Goal: Information Seeking & Learning: Learn about a topic

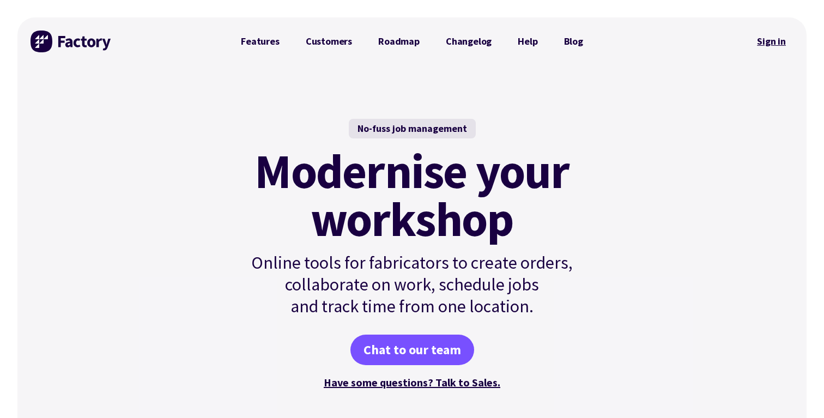
click at [770, 37] on link "Sign in" at bounding box center [772, 41] width 44 height 25
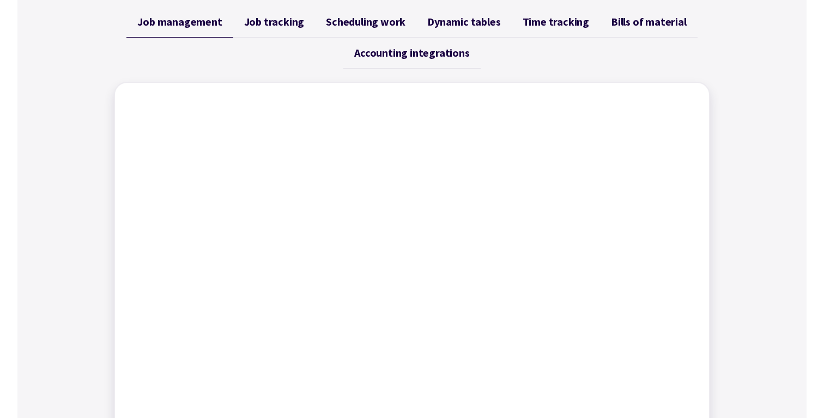
scroll to position [456, 0]
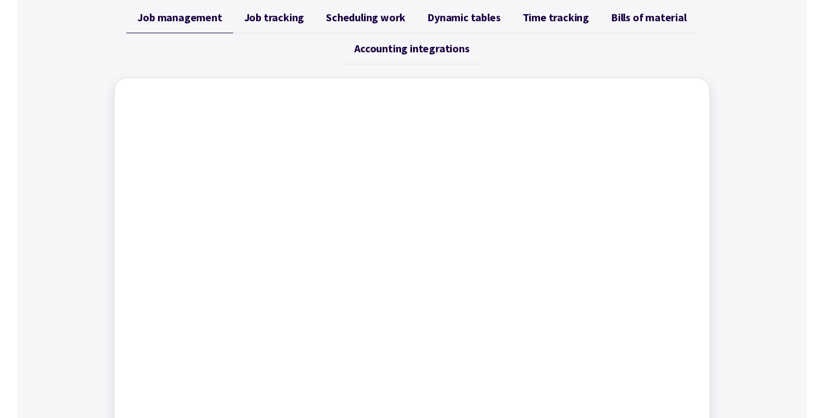
click at [396, 53] on span "Accounting integrations" at bounding box center [411, 48] width 115 height 13
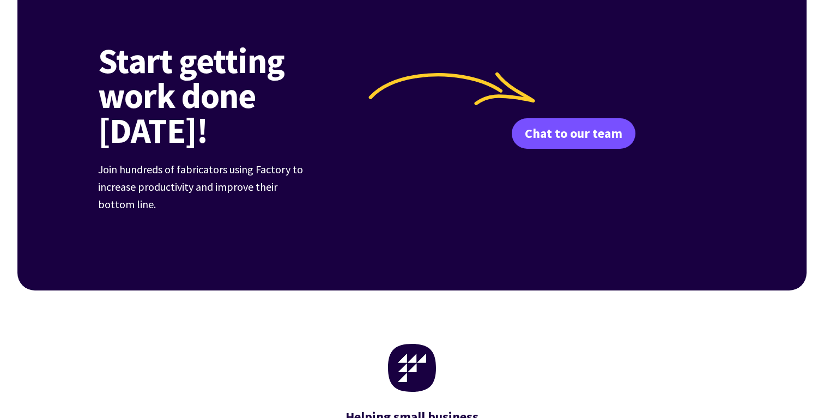
scroll to position [4339, 0]
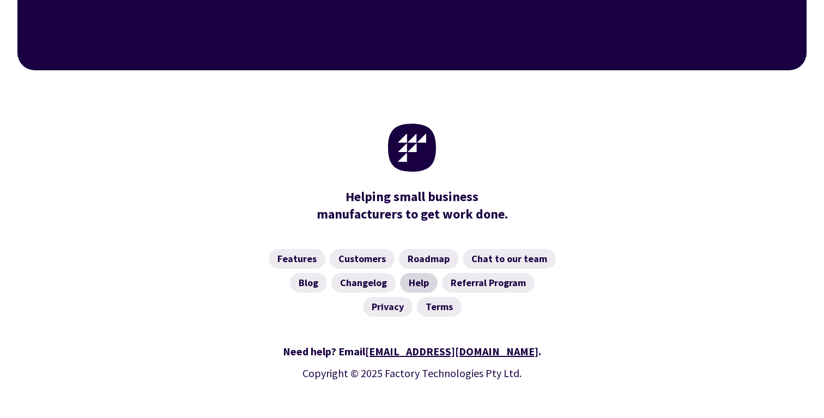
click at [425, 273] on link "Help" at bounding box center [419, 283] width 38 height 20
click at [413, 273] on link "Help" at bounding box center [419, 283] width 38 height 20
